Goal: Transaction & Acquisition: Purchase product/service

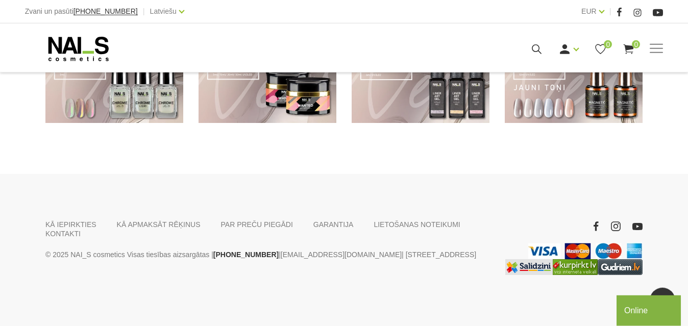
scroll to position [846, 0]
click at [0, 0] on link "Komplekti" at bounding box center [0, 0] width 0 height 0
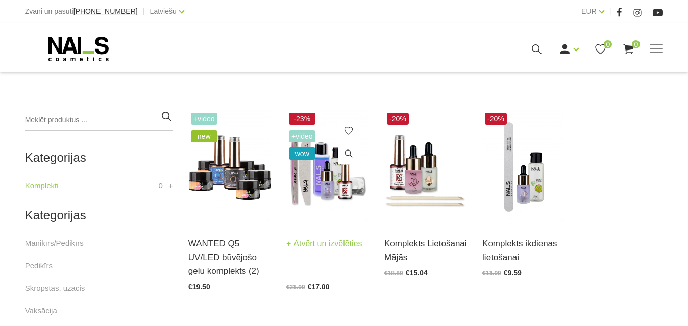
scroll to position [208, 0]
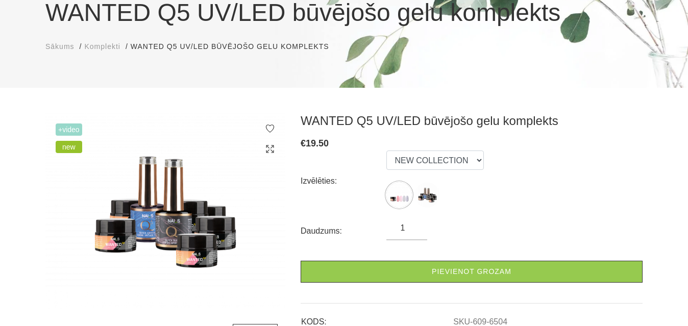
scroll to position [104, 0]
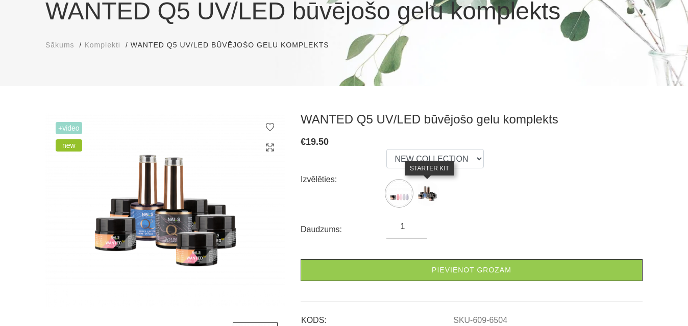
click at [425, 190] on img at bounding box center [428, 194] width 26 height 26
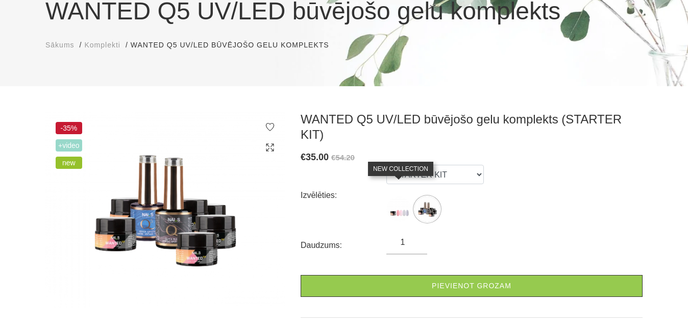
click at [400, 197] on img at bounding box center [399, 210] width 26 height 26
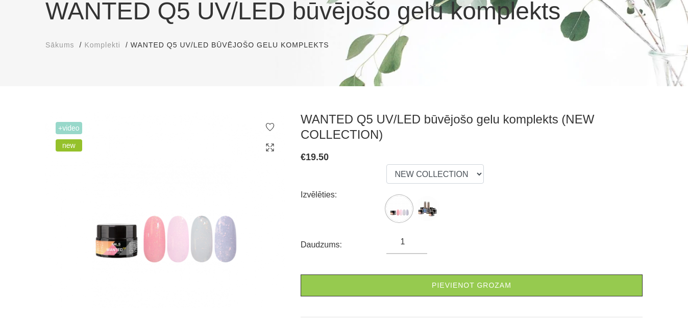
scroll to position [156, 0]
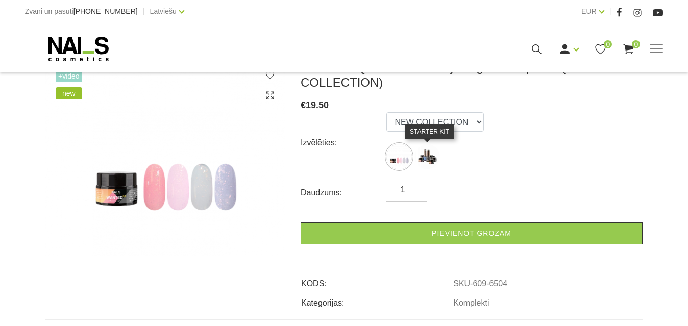
click at [432, 154] on img at bounding box center [428, 157] width 26 height 26
select select "6452"
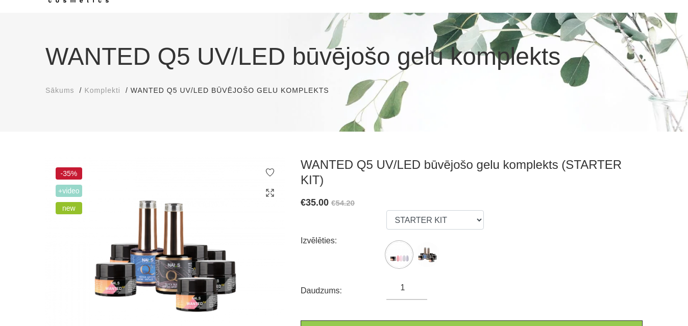
scroll to position [52, 0]
